Goal: Check status: Check status

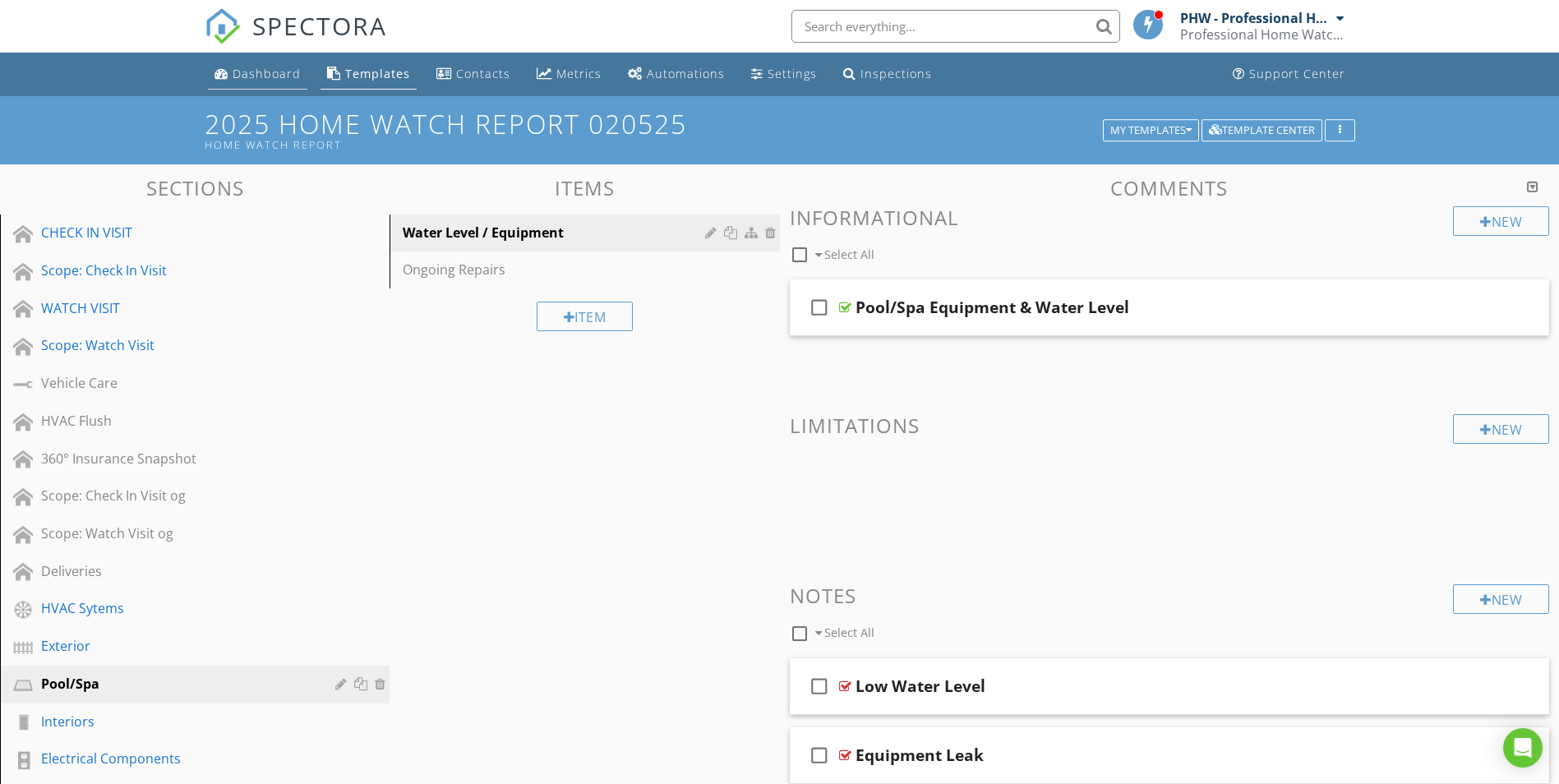
click at [283, 64] on link "Dashboard" at bounding box center [257, 75] width 99 height 31
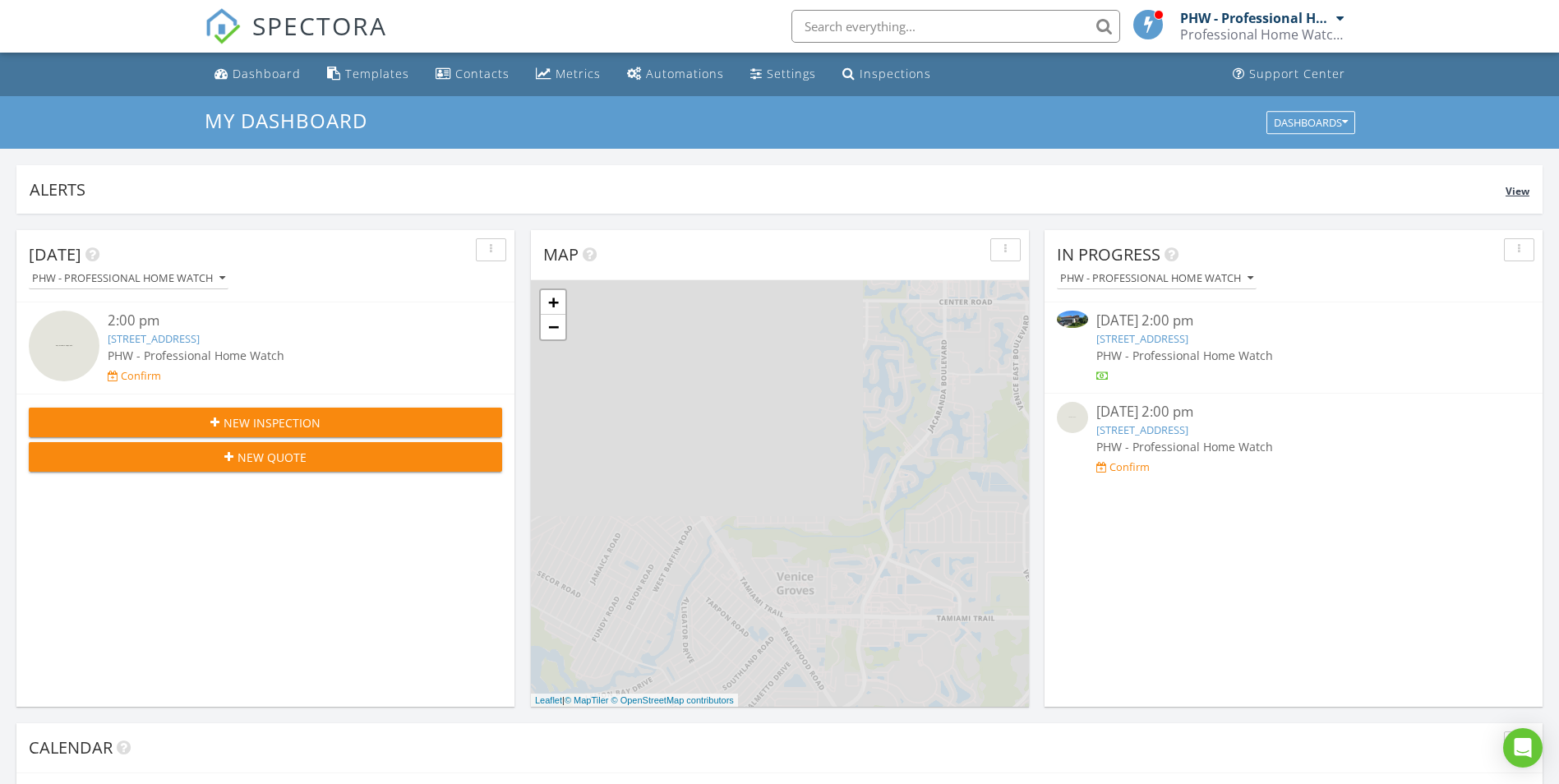
scroll to position [1521, 1584]
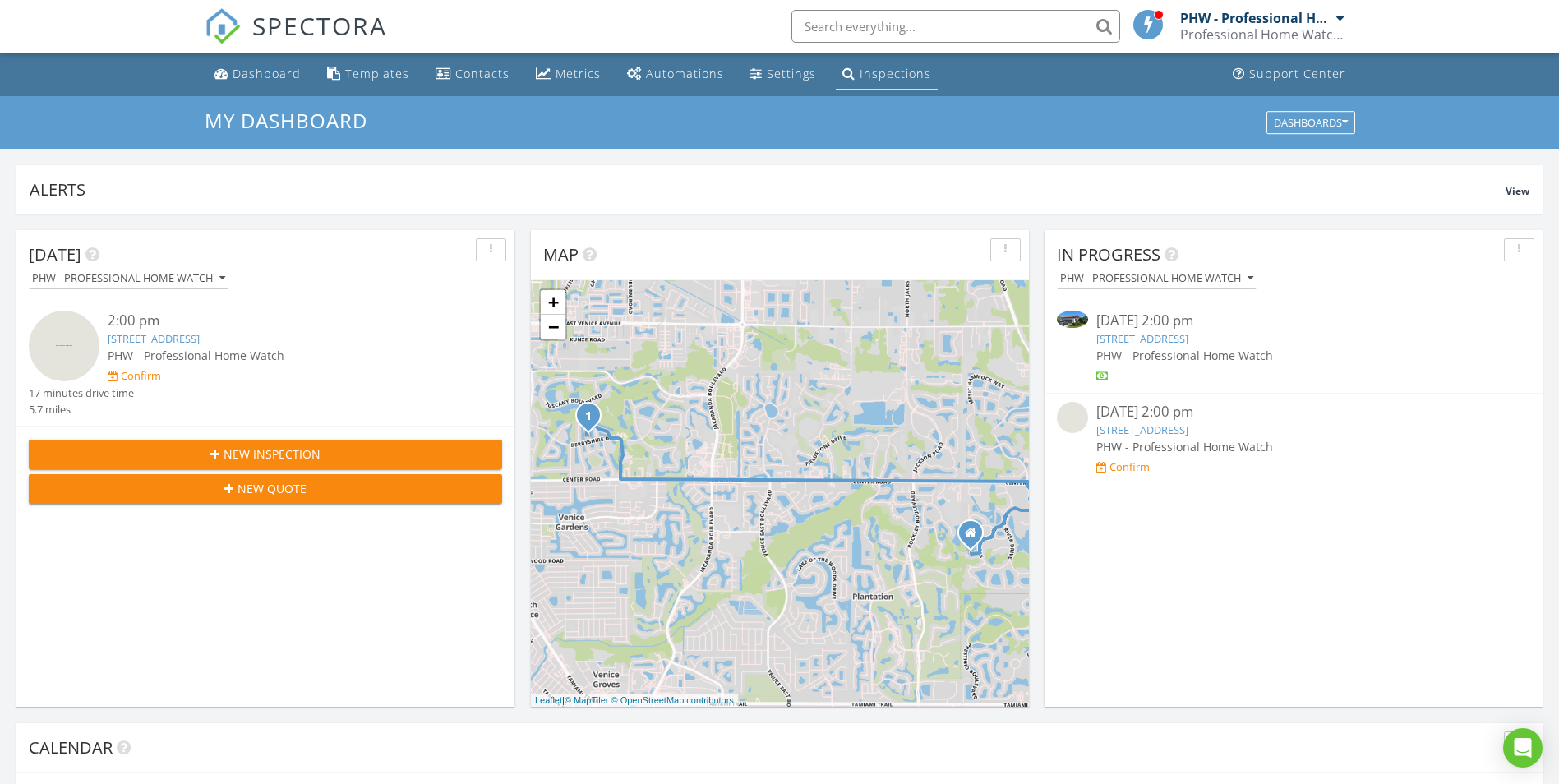
click at [892, 69] on div "Inspections" at bounding box center [895, 73] width 71 height 15
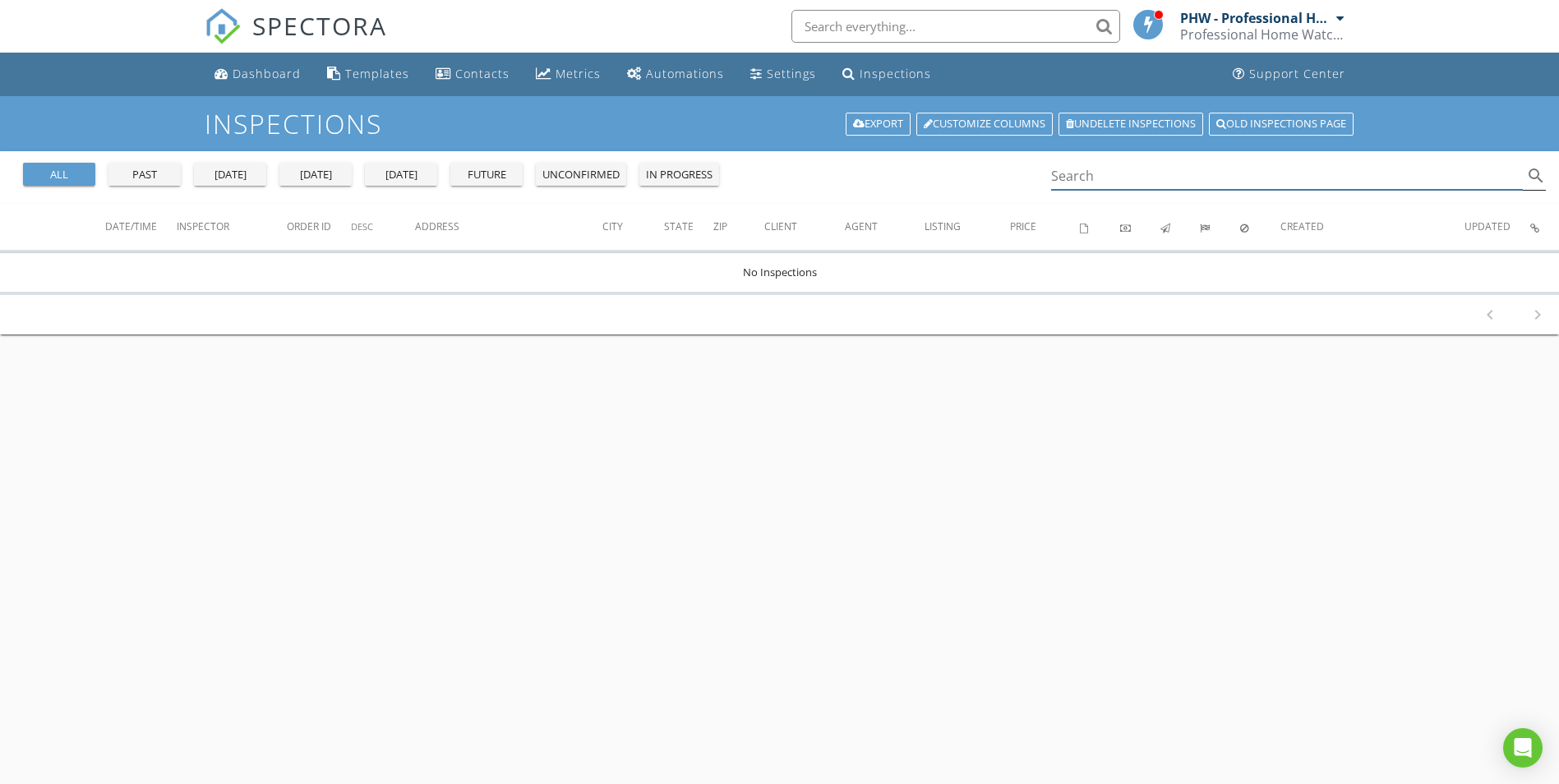
click at [1100, 179] on input "Search" at bounding box center [1287, 176] width 473 height 27
type input "pebble"
click at [874, 763] on div "button" at bounding box center [876, 764] width 9 height 12
click at [245, 80] on div "Dashboard" at bounding box center [267, 73] width 69 height 15
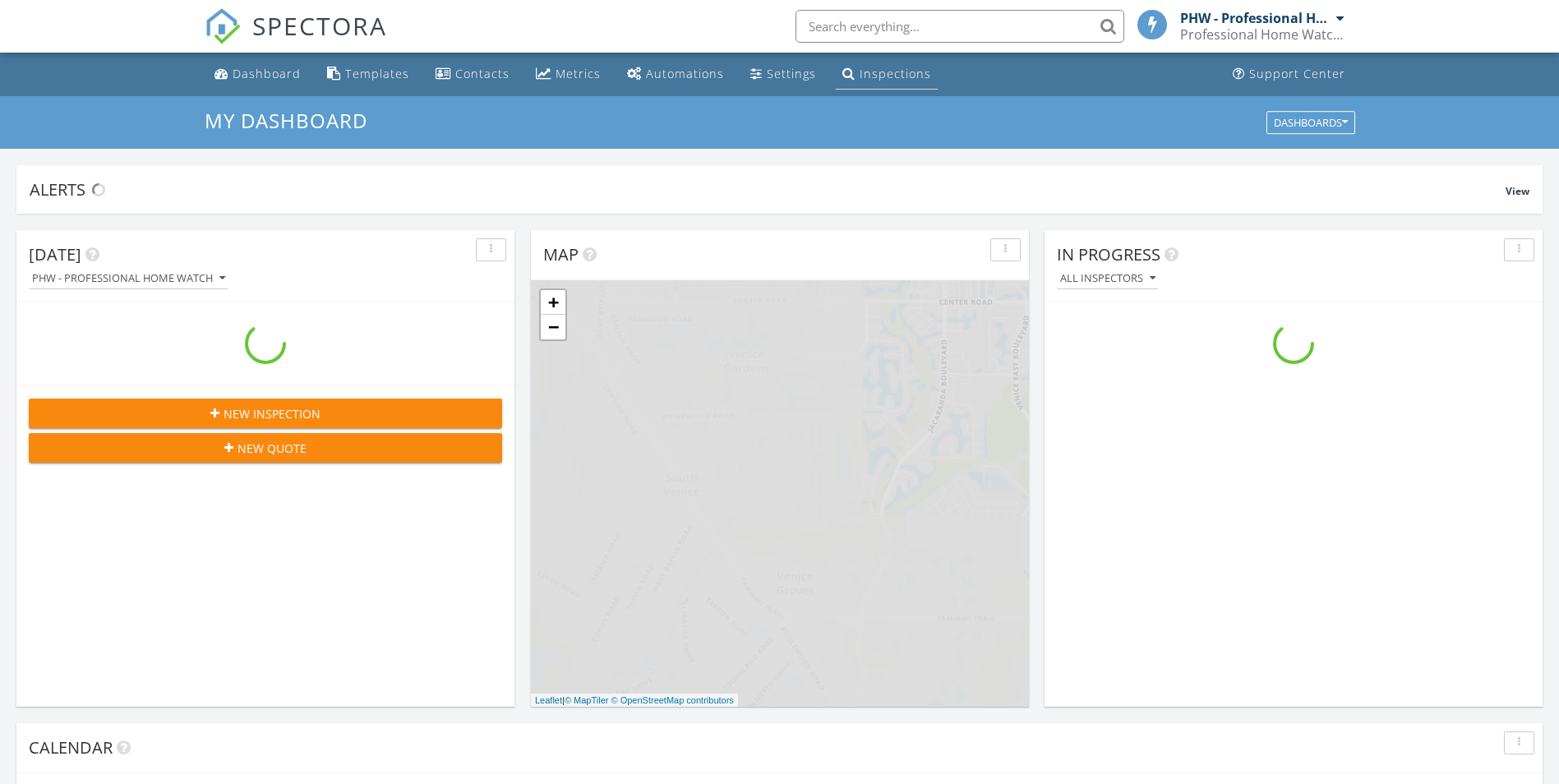
scroll to position [1521, 1584]
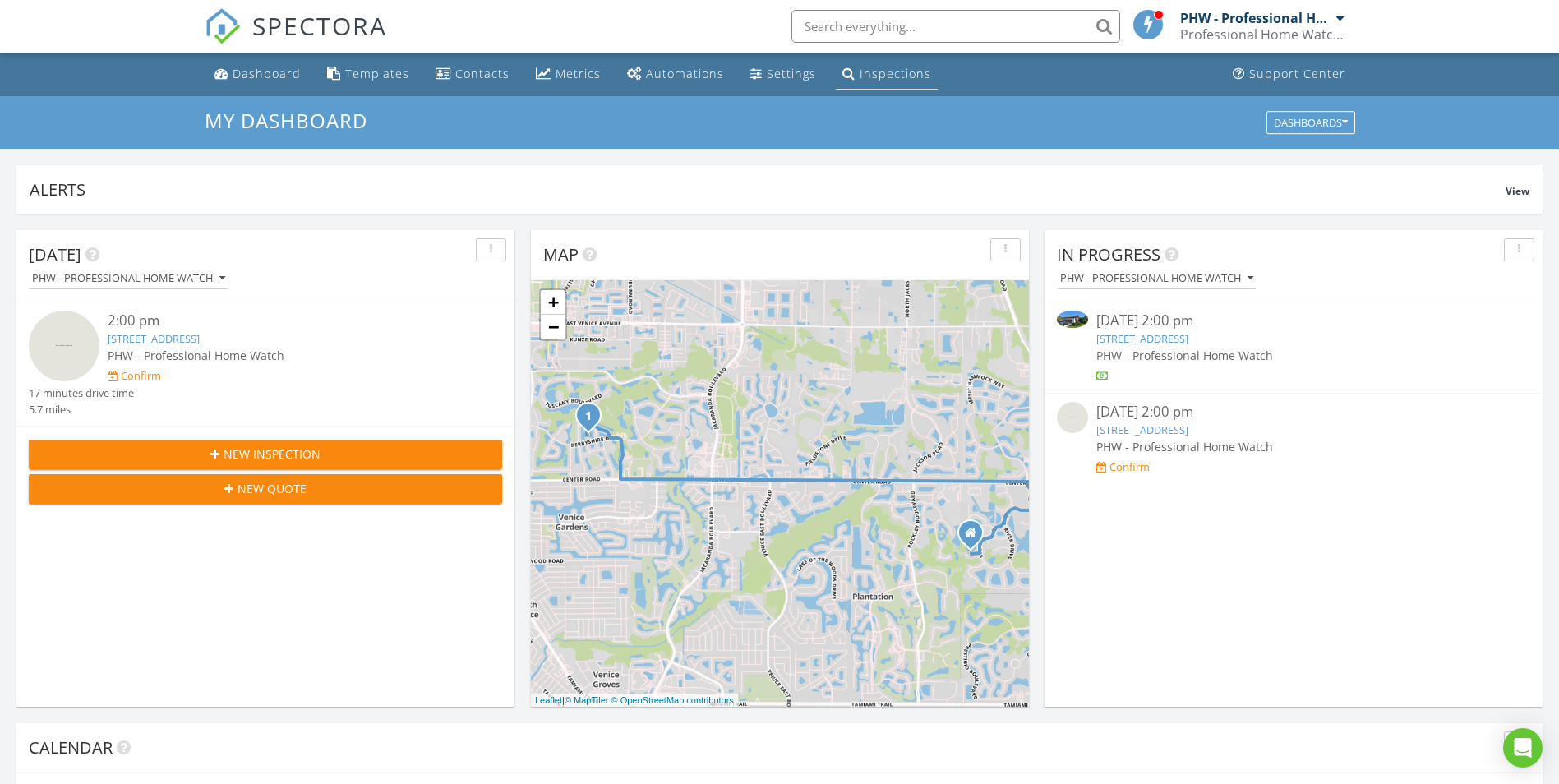
click at [884, 75] on div "Inspections" at bounding box center [895, 73] width 71 height 15
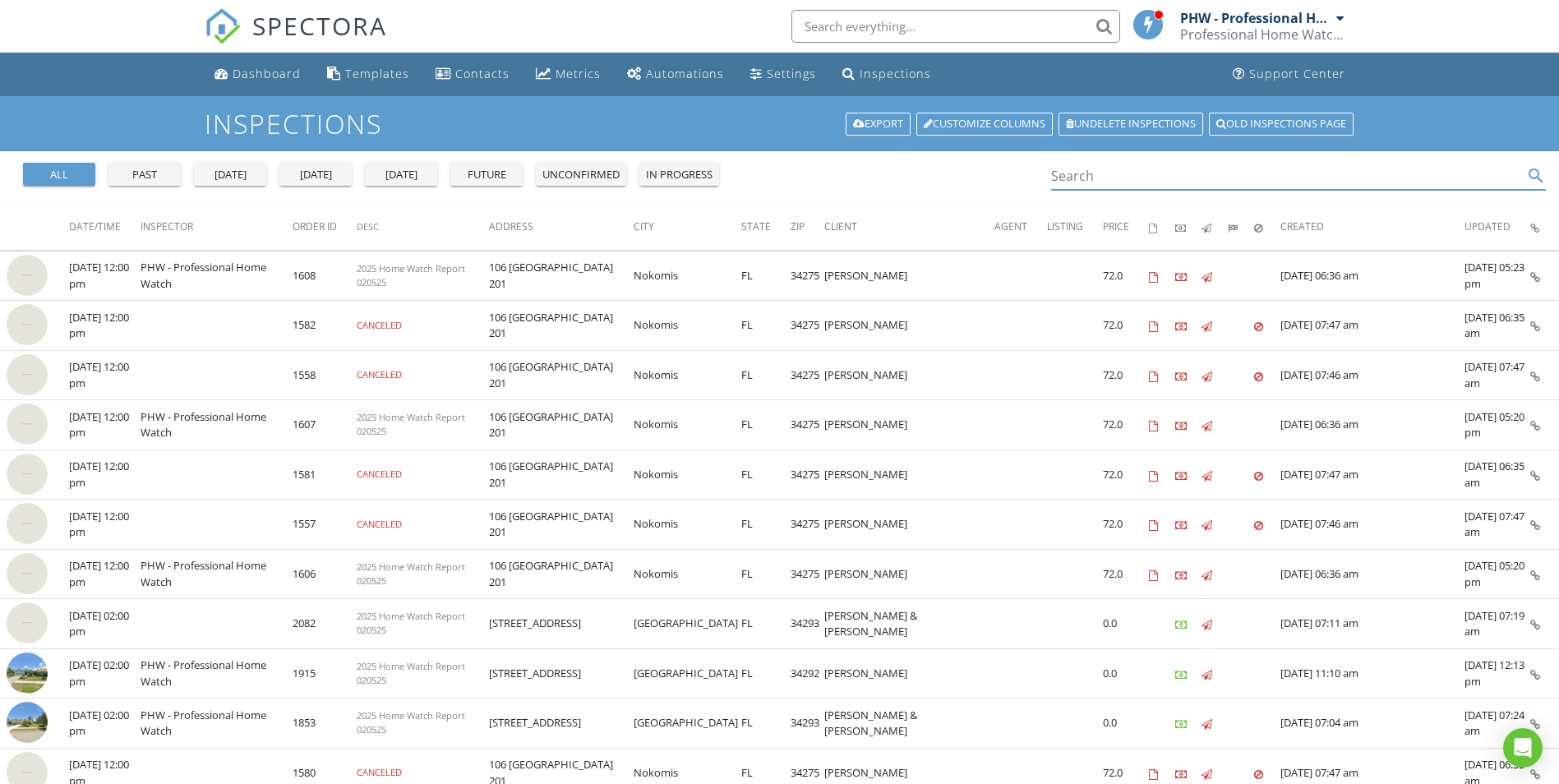
click at [1130, 173] on input "Search" at bounding box center [1287, 176] width 473 height 27
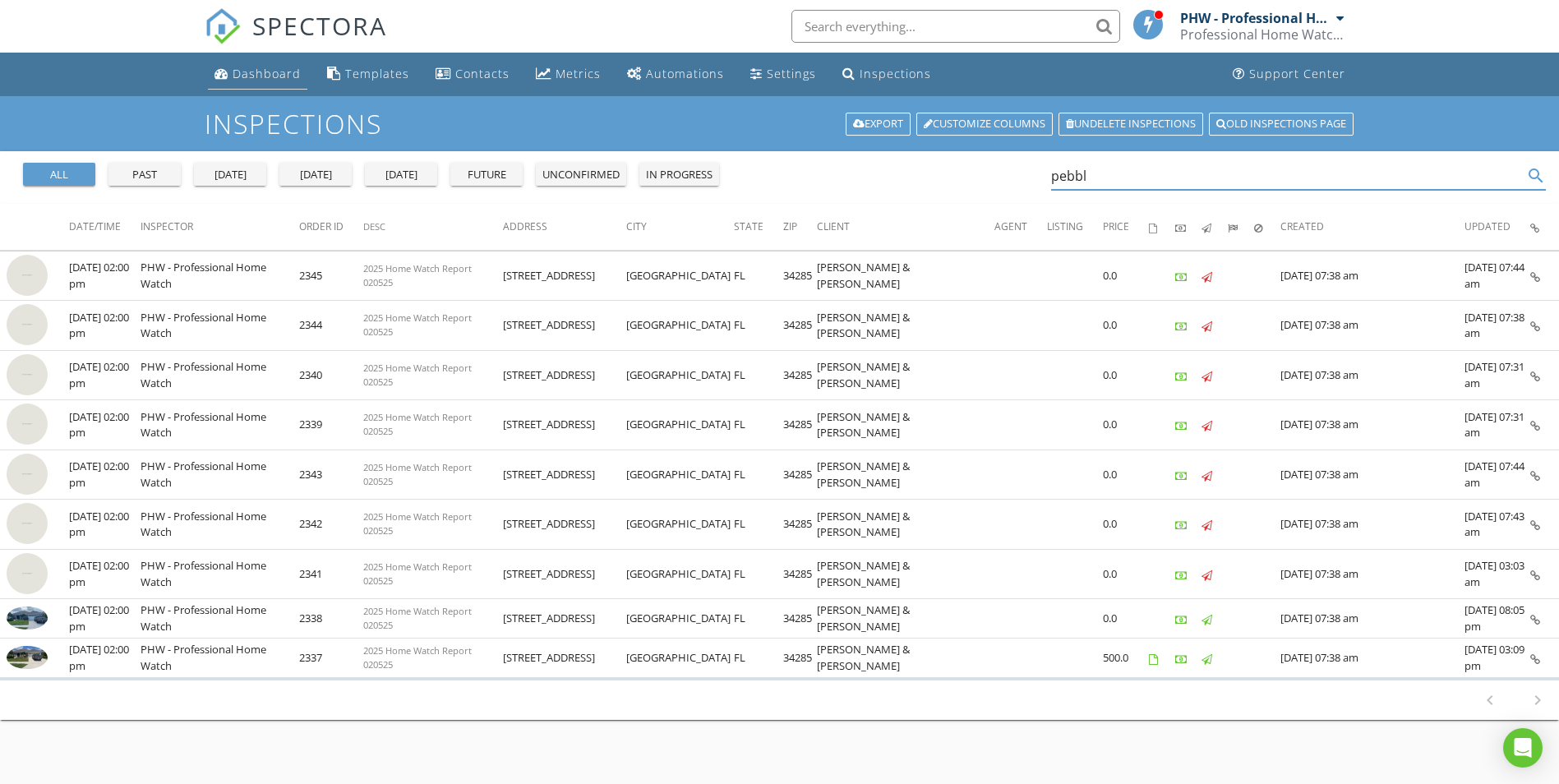
type input "pebbl"
click at [259, 70] on div "Dashboard" at bounding box center [267, 73] width 69 height 15
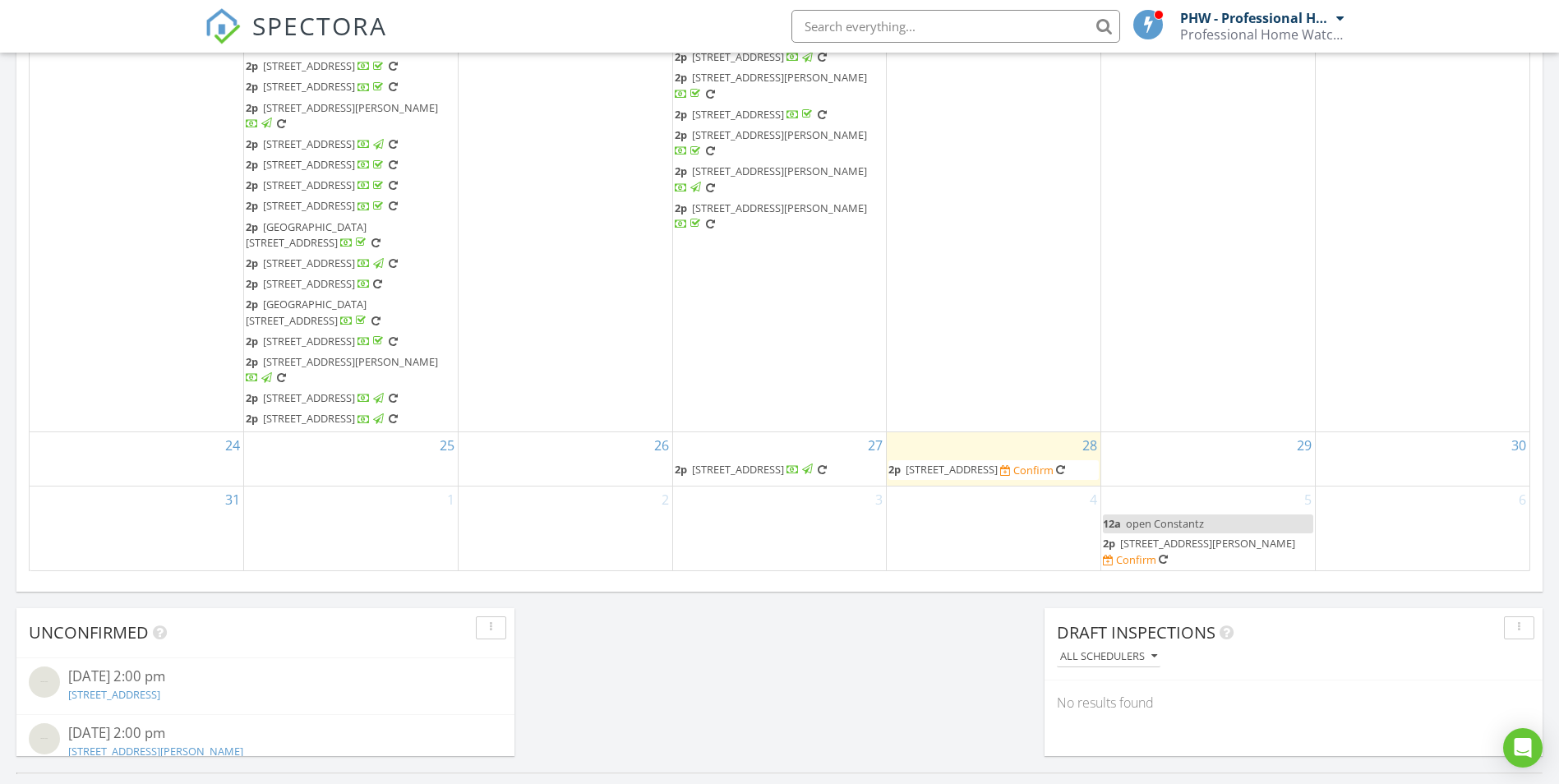
scroll to position [999, 0]
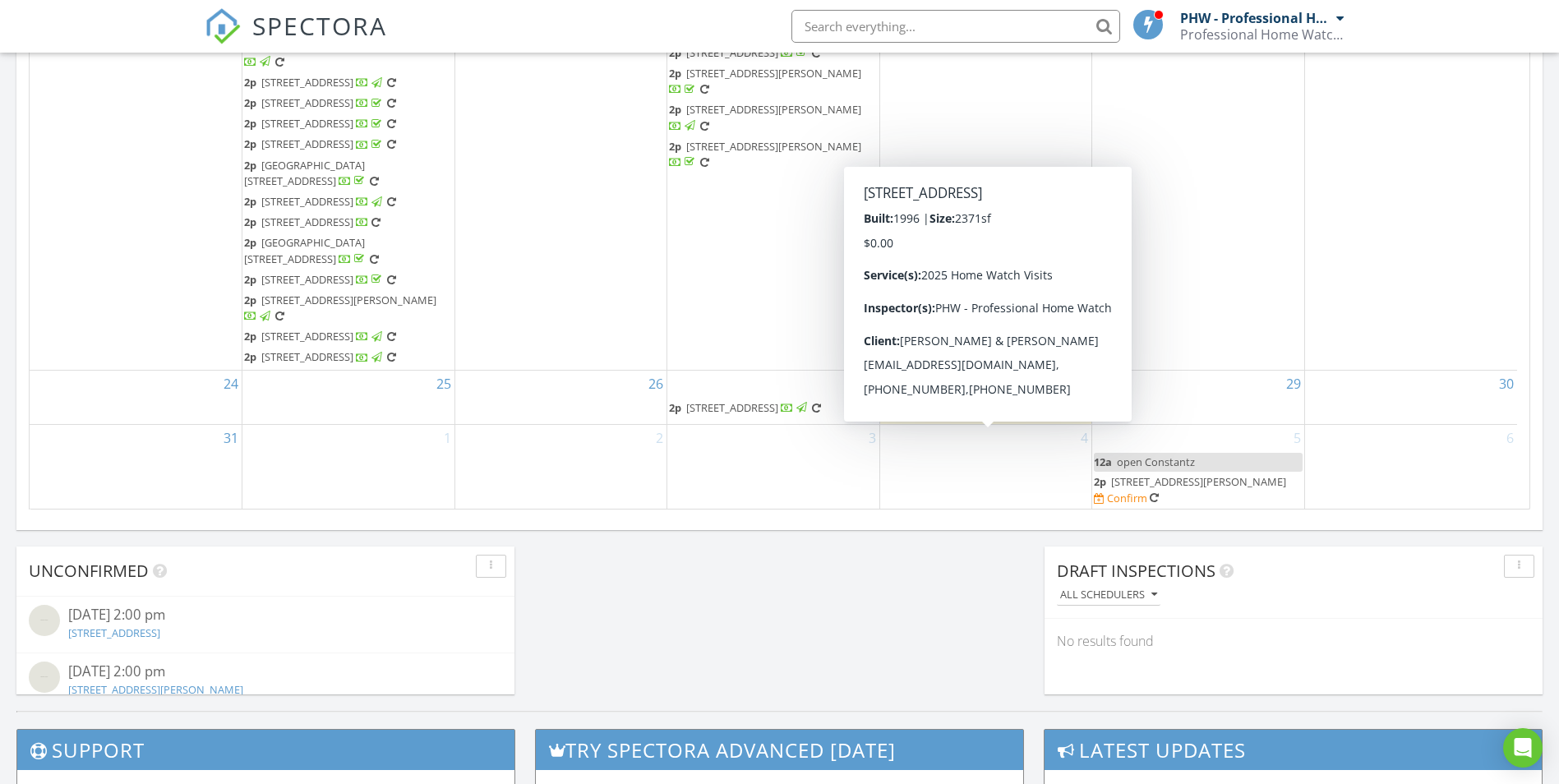
click at [991, 415] on span "416 Pebble Creek Ct, Venice 34285" at bounding box center [945, 408] width 92 height 14
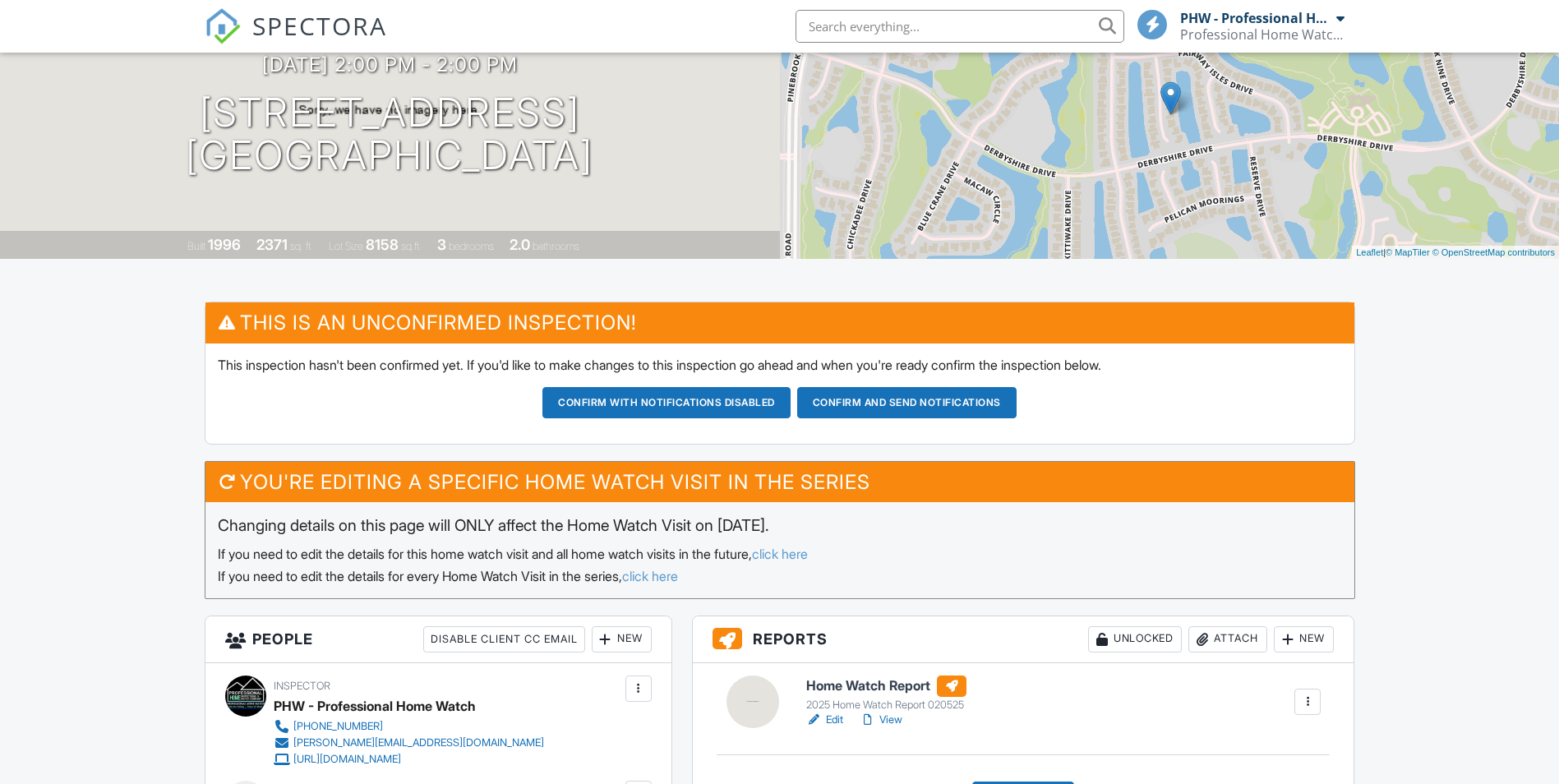
click at [644, 387] on button "Confirm with notifications disabled" at bounding box center [666, 402] width 248 height 32
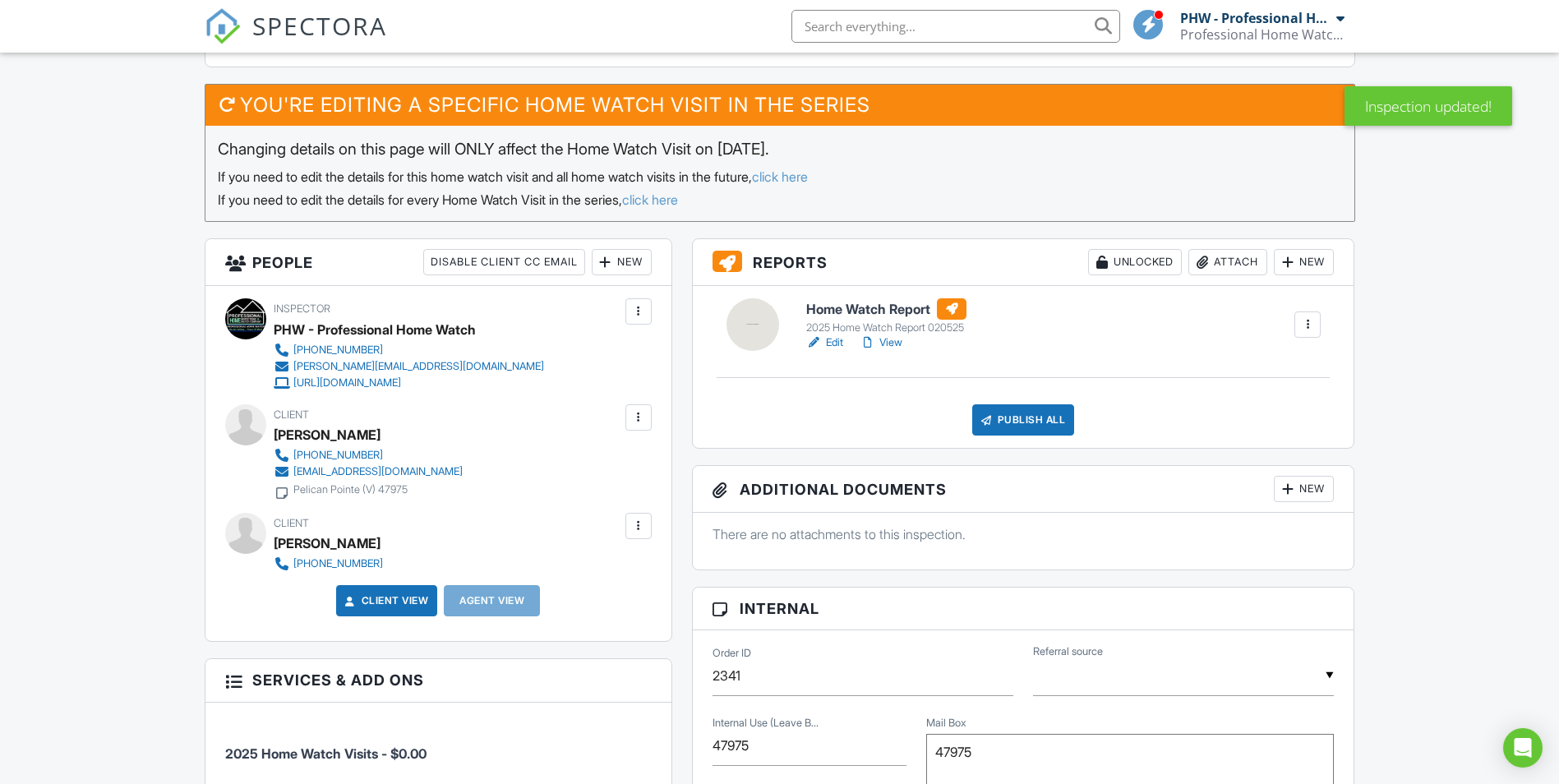
click at [838, 345] on link "Edit" at bounding box center [825, 343] width 37 height 16
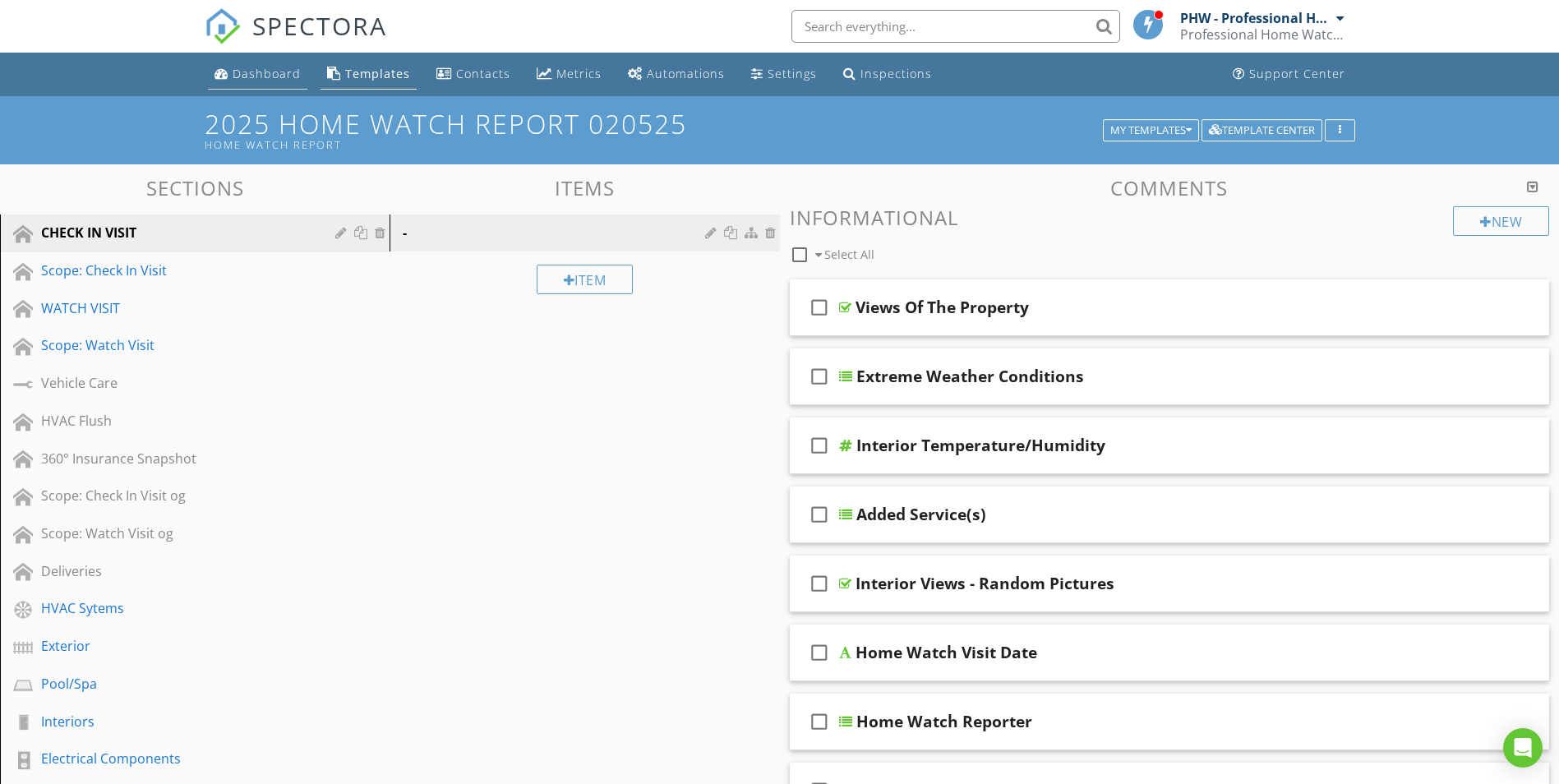
click at [281, 77] on div "Dashboard" at bounding box center [267, 73] width 69 height 15
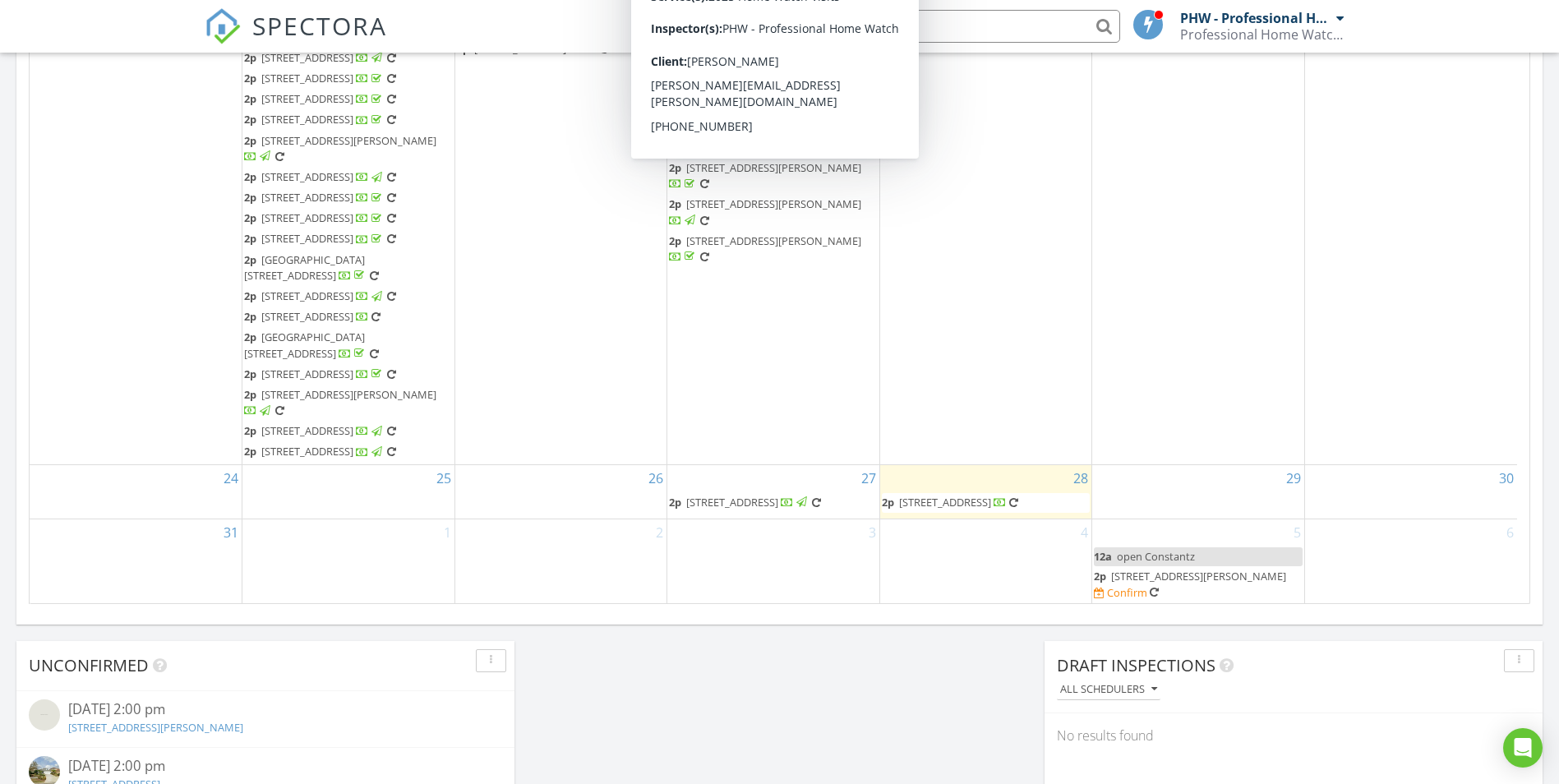
scroll to position [1498, 0]
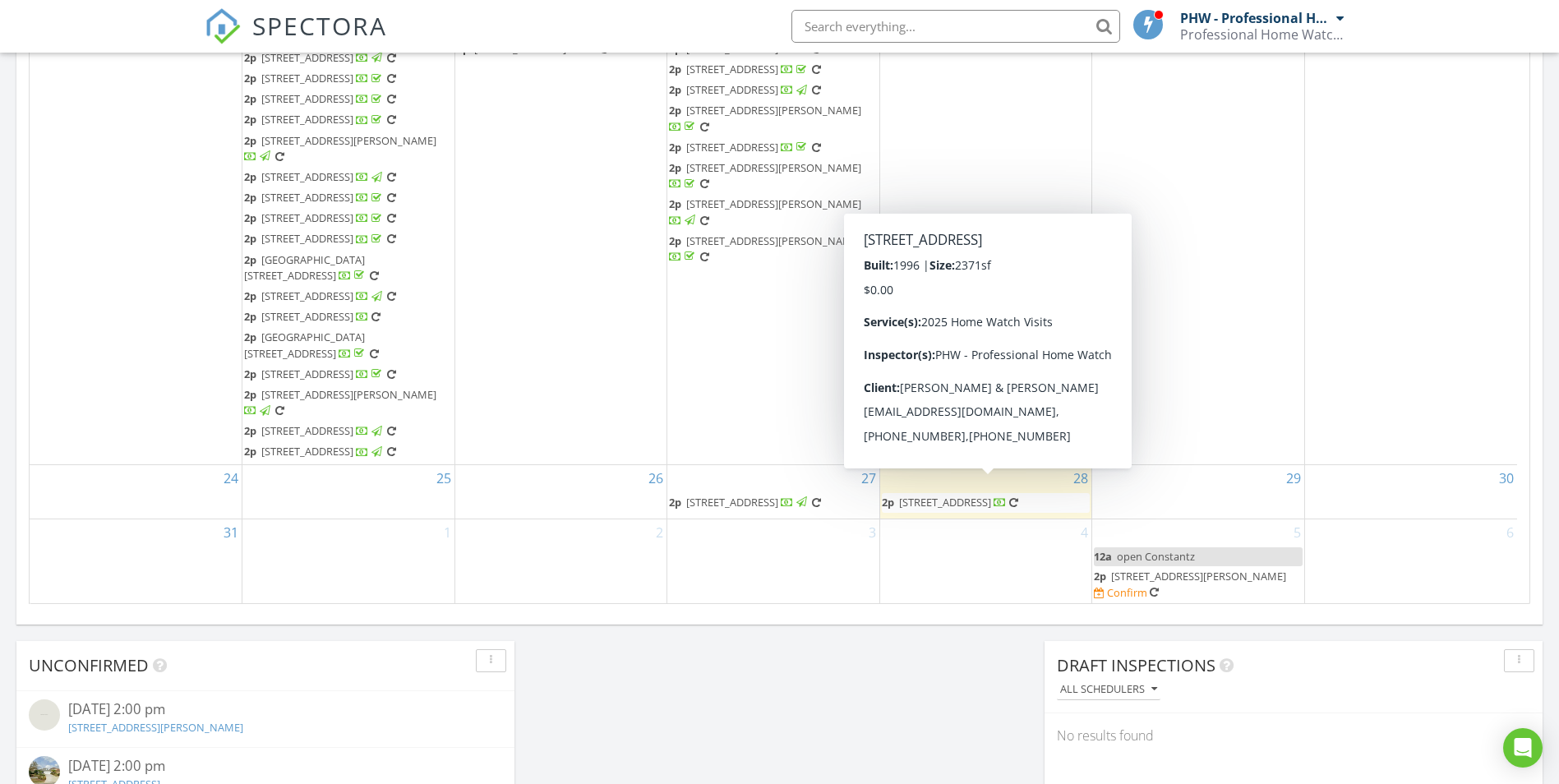
click at [966, 495] on span "416 Pebble Creek Ct, Venice 34285" at bounding box center [945, 502] width 92 height 14
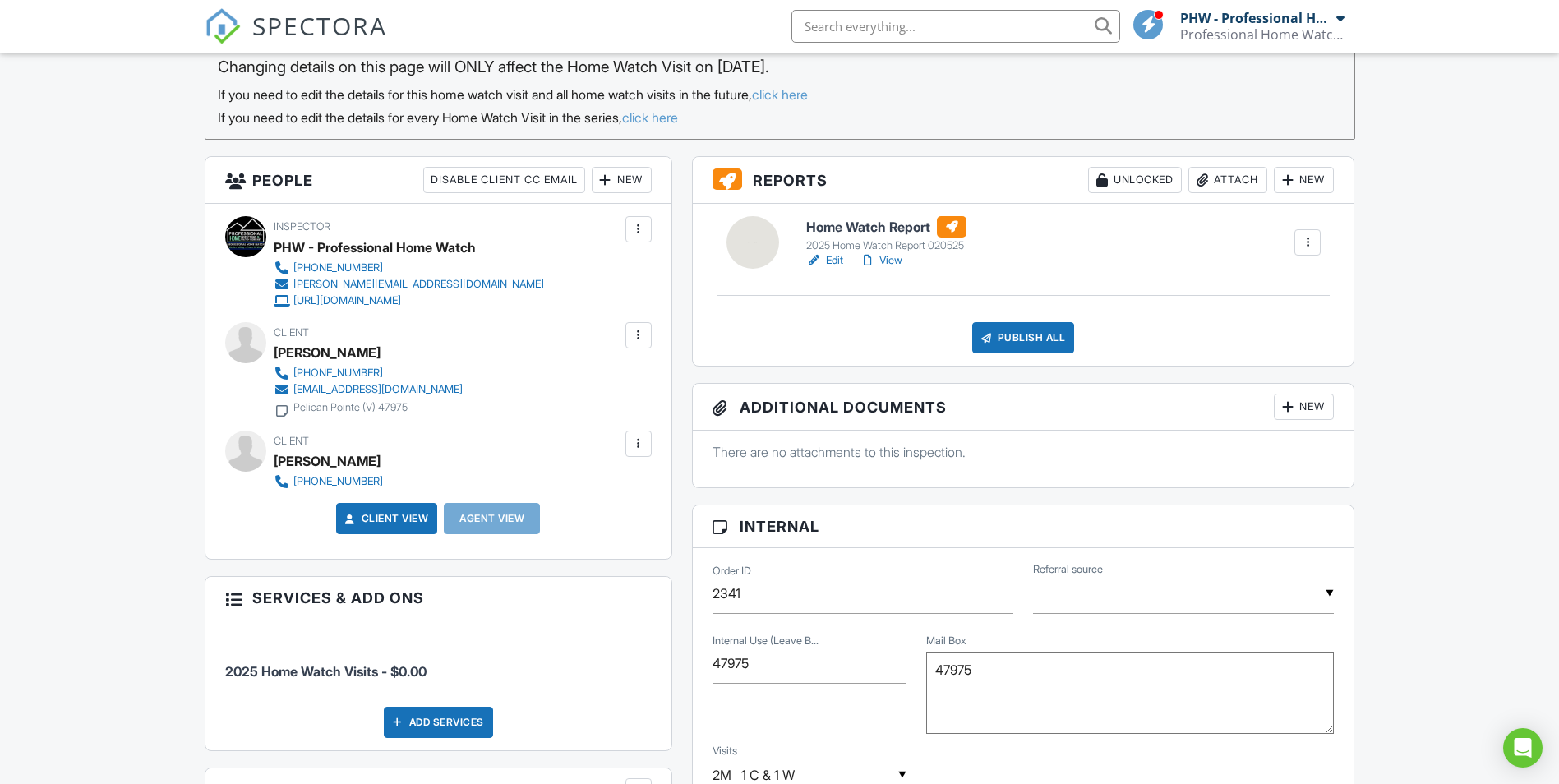
click at [834, 263] on link "Edit" at bounding box center [825, 261] width 37 height 16
